Goal: Information Seeking & Learning: Check status

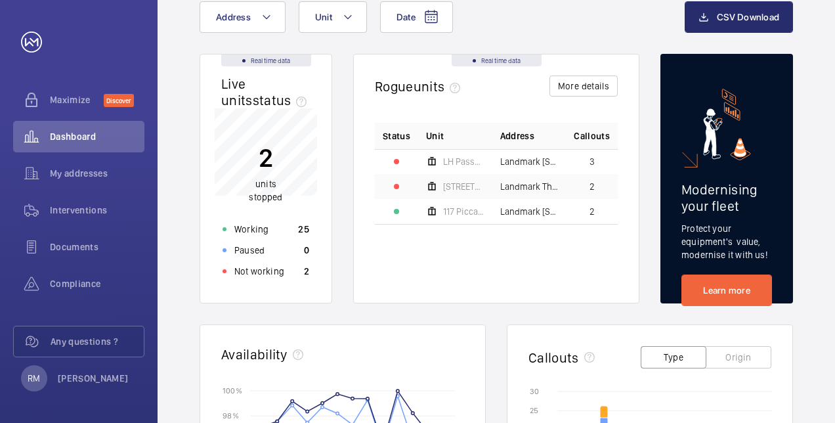
scroll to position [66, 0]
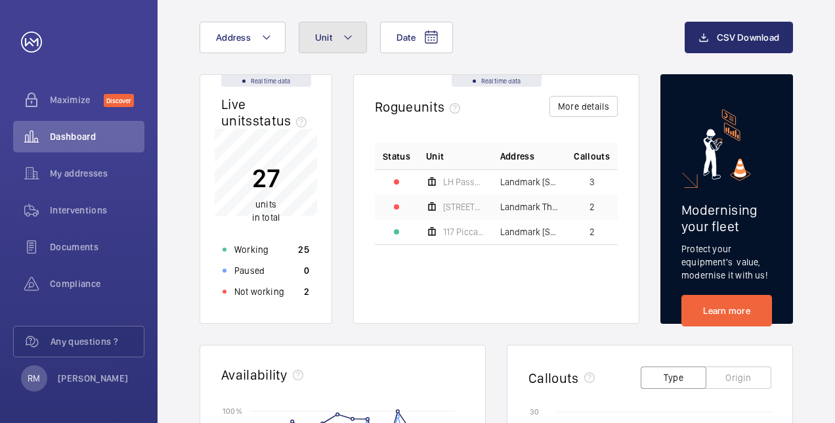
click at [350, 41] on mat-icon at bounding box center [348, 38] width 11 height 16
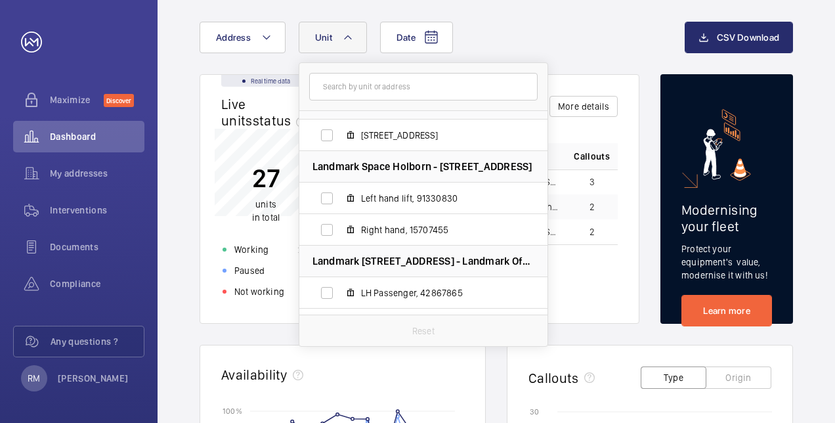
scroll to position [1120, 0]
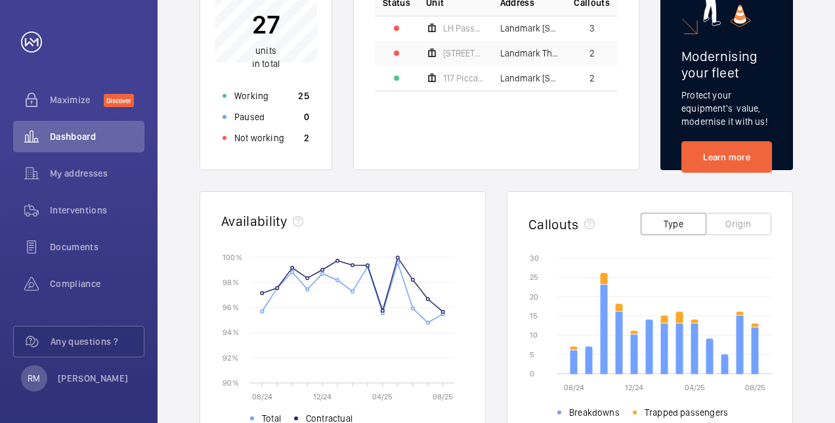
scroll to position [263, 0]
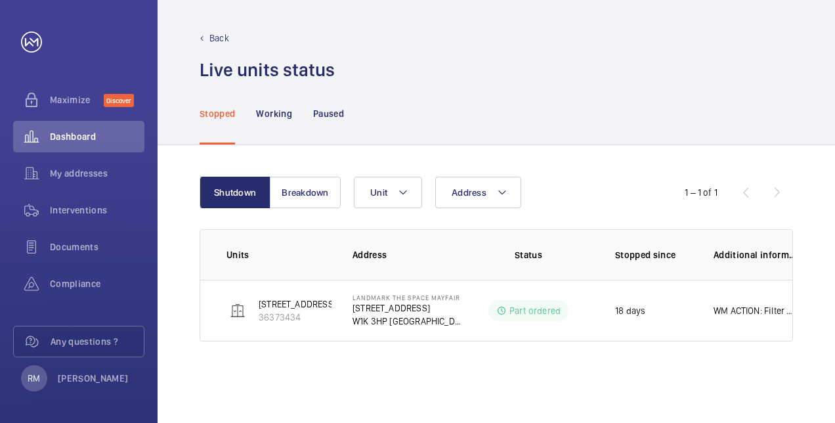
click at [219, 114] on p "Stopped" at bounding box center [217, 113] width 35 height 13
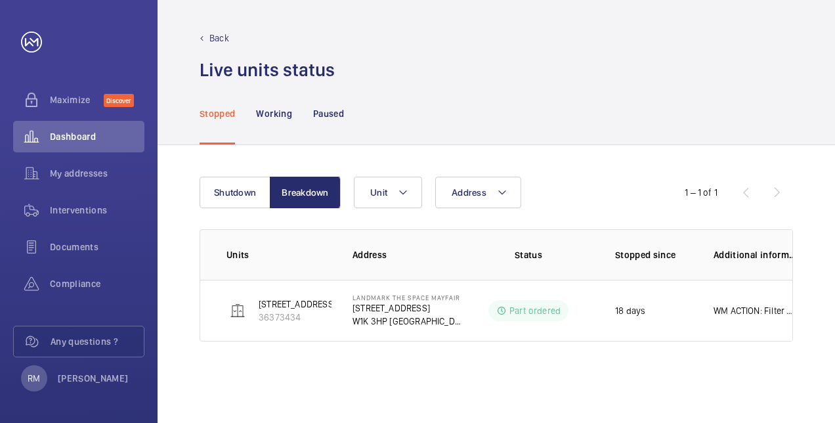
click at [219, 114] on p "Stopped" at bounding box center [217, 113] width 35 height 13
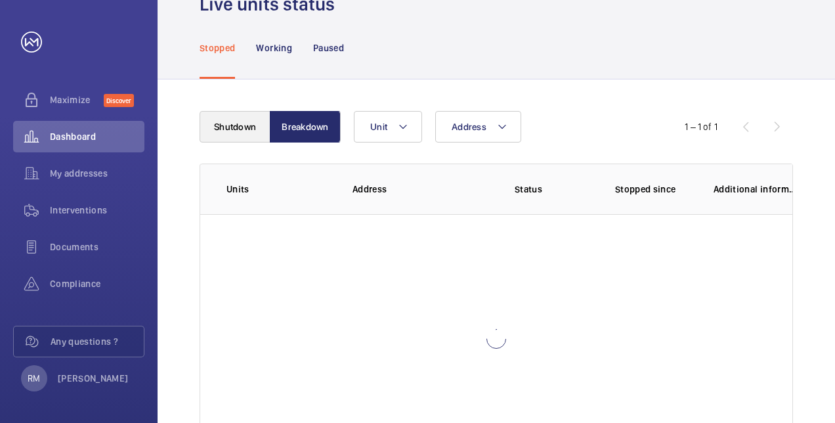
scroll to position [131, 0]
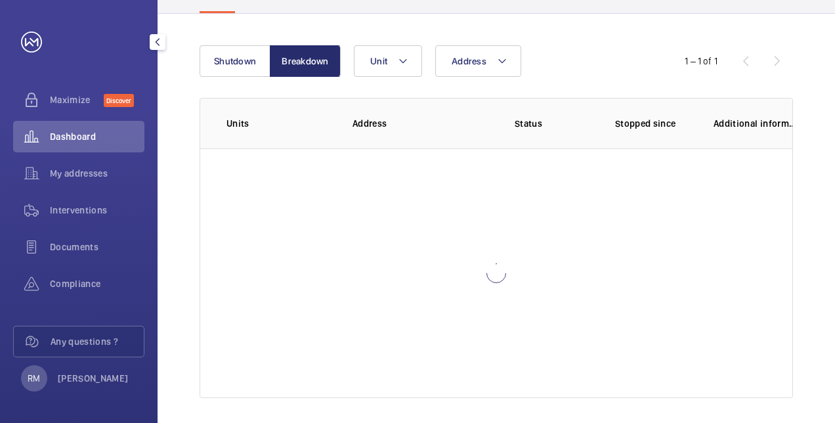
click at [53, 129] on div "Dashboard" at bounding box center [78, 137] width 131 height 32
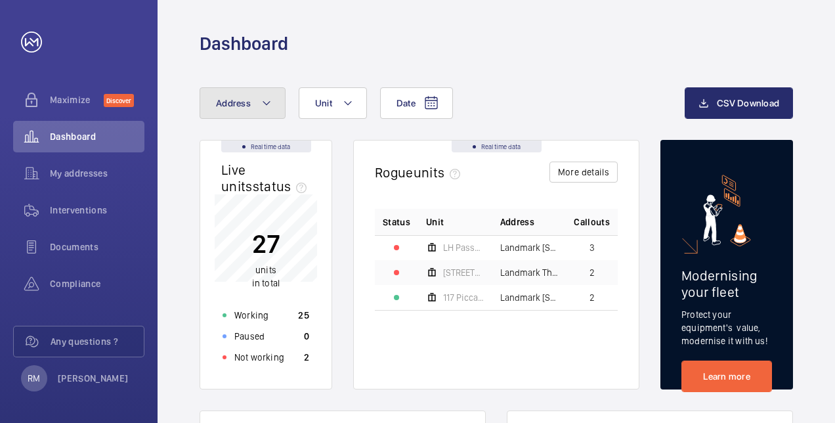
click at [277, 101] on button "Address" at bounding box center [243, 103] width 86 height 32
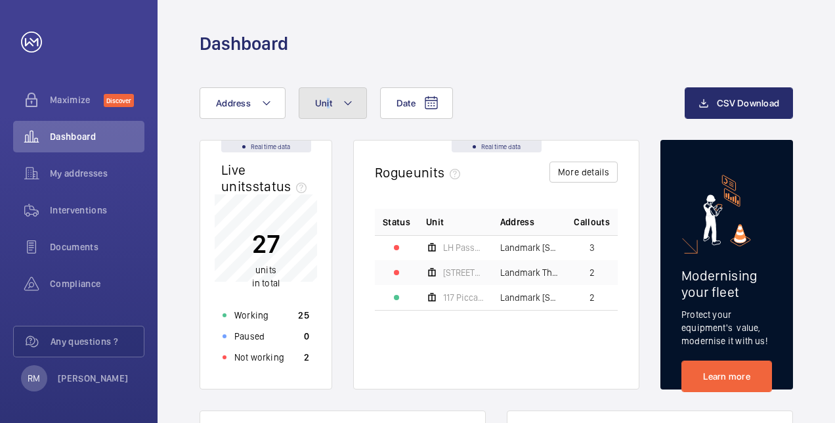
drag, startPoint x: 328, startPoint y: 87, endPoint x: 331, endPoint y: 97, distance: 10.2
click at [331, 97] on button "Unit" at bounding box center [333, 103] width 68 height 32
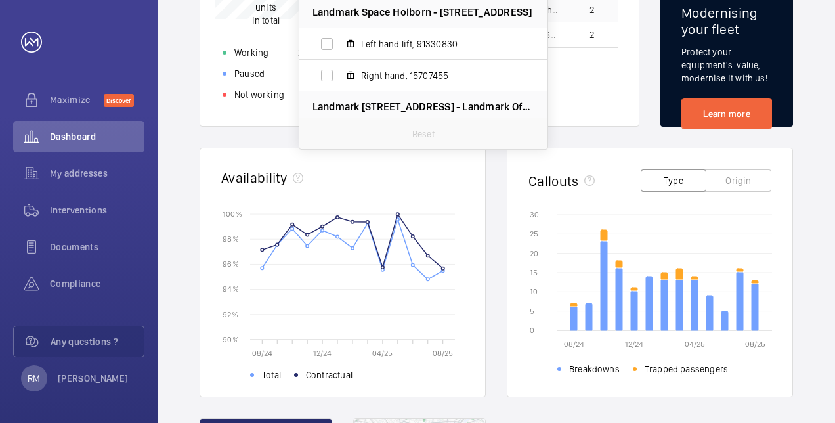
scroll to position [1120, 0]
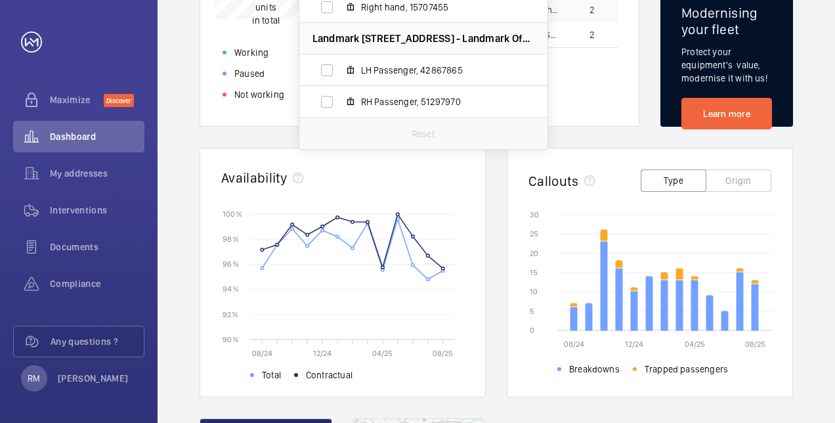
click at [605, 96] on div "Status Unit Address Callouts LH Passenger Landmark [STREET_ADDRESS] - Landmark …" at bounding box center [496, 25] width 243 height 159
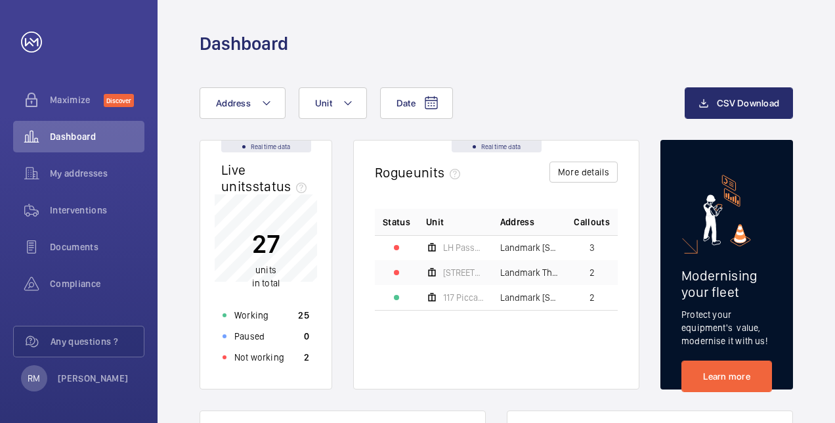
scroll to position [66, 0]
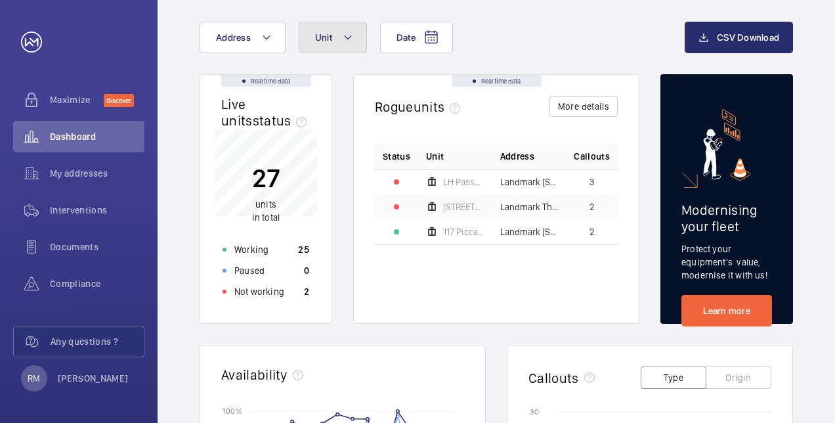
click at [350, 46] on button "Unit" at bounding box center [333, 38] width 68 height 32
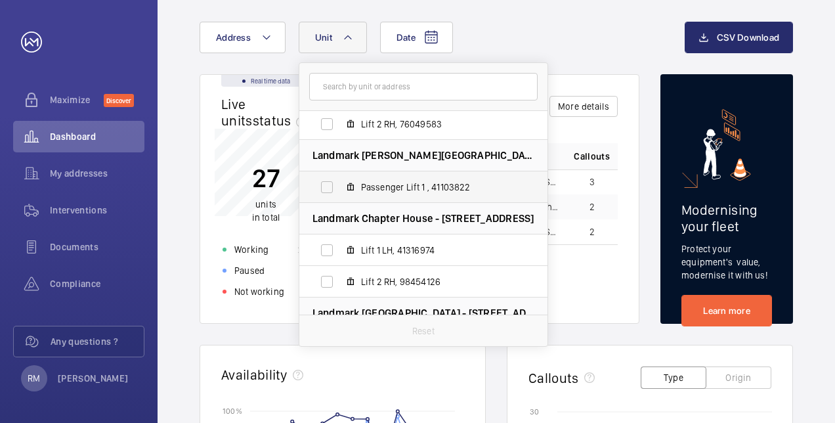
scroll to position [131, 0]
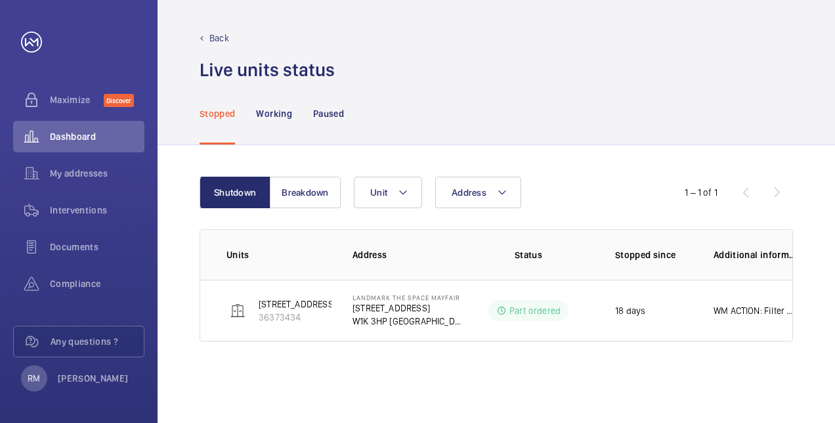
click at [217, 35] on p "Back" at bounding box center [219, 38] width 20 height 13
